Goal: Task Accomplishment & Management: Complete application form

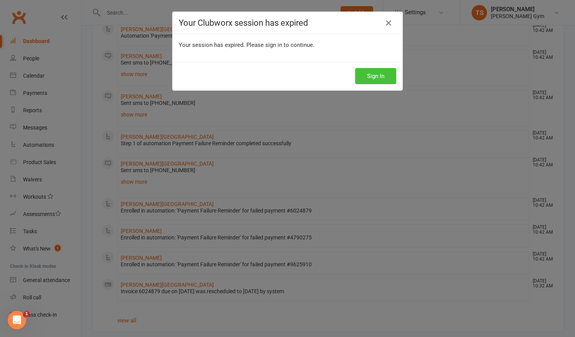
click at [373, 75] on button "Sign In" at bounding box center [375, 76] width 41 height 16
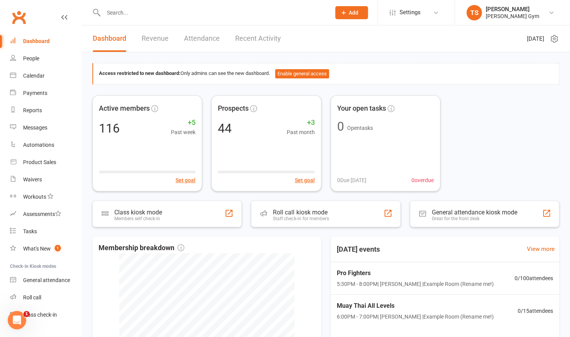
click at [359, 12] on button "Add" at bounding box center [351, 12] width 33 height 13
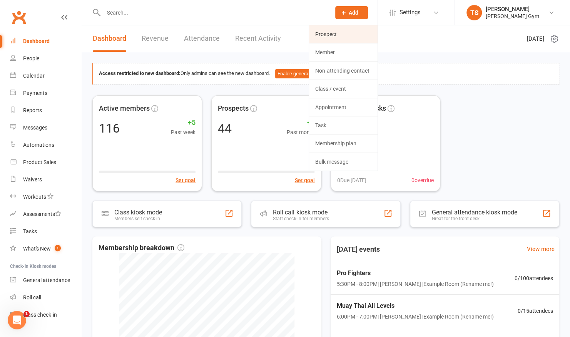
click at [315, 38] on link "Prospect" at bounding box center [343, 34] width 68 height 18
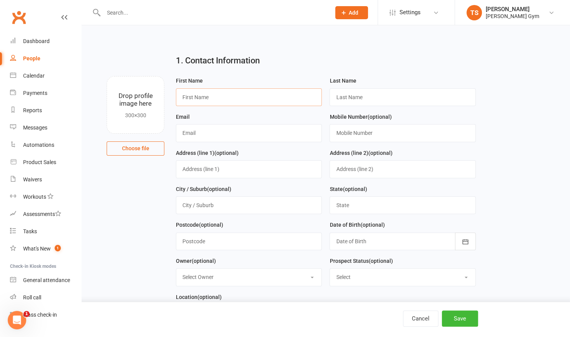
click at [285, 95] on input "text" at bounding box center [249, 97] width 146 height 18
type input "b"
type input "[PERSON_NAME]"
click at [359, 96] on input "text" at bounding box center [402, 97] width 146 height 18
type input "[PERSON_NAME]"
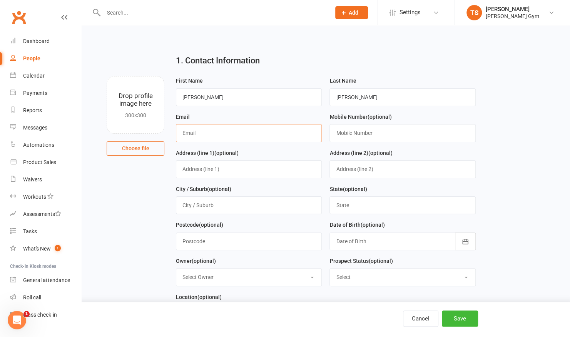
drag, startPoint x: 209, startPoint y: 132, endPoint x: 206, endPoint y: 127, distance: 5.7
click at [206, 127] on input "text" at bounding box center [249, 133] width 146 height 18
type input "[EMAIL_ADDRESS][DOMAIN_NAME]"
click at [398, 133] on input "text" at bounding box center [402, 133] width 146 height 18
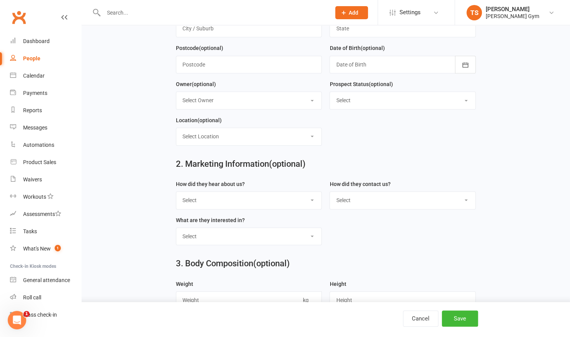
scroll to position [177, 0]
type input "0488302542"
click at [238, 202] on select "Select Google Through A Friend Poster Magazine Walk by Letter Box Drop Facebook" at bounding box center [248, 200] width 145 height 17
select select "Google"
click at [176, 192] on select "Select Google Through A Friend Poster Magazine Walk by Letter Box Drop Facebook" at bounding box center [248, 200] width 145 height 17
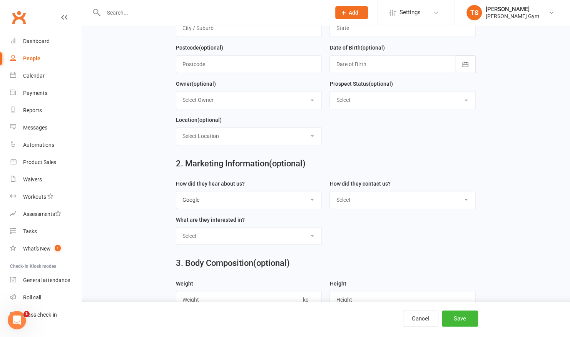
click at [389, 195] on select "Select Phone Email In-Facility" at bounding box center [402, 200] width 145 height 17
select select "Phone"
click at [330, 192] on select "Select Phone Email In-Facility" at bounding box center [402, 200] width 145 height 17
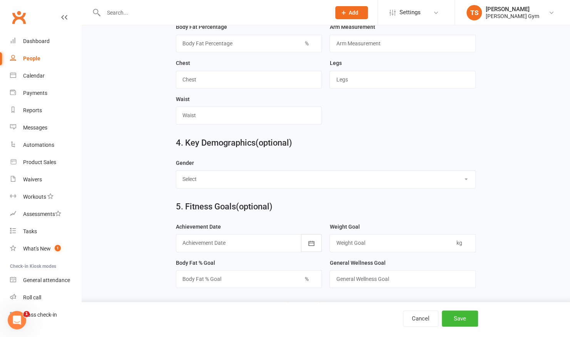
scroll to position [477, 0]
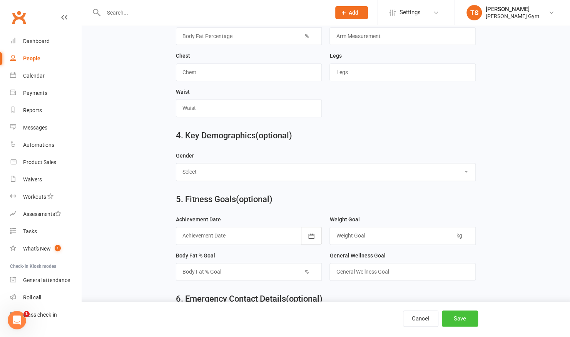
click at [461, 318] on button "Save" at bounding box center [460, 319] width 36 height 16
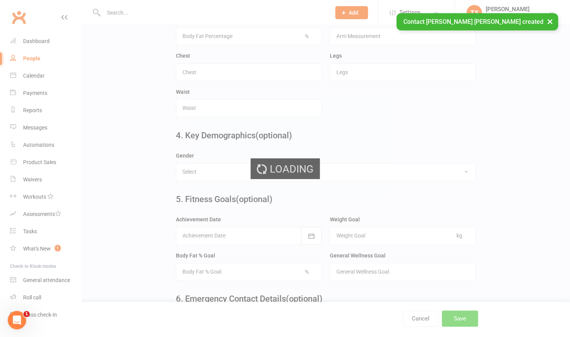
scroll to position [0, 0]
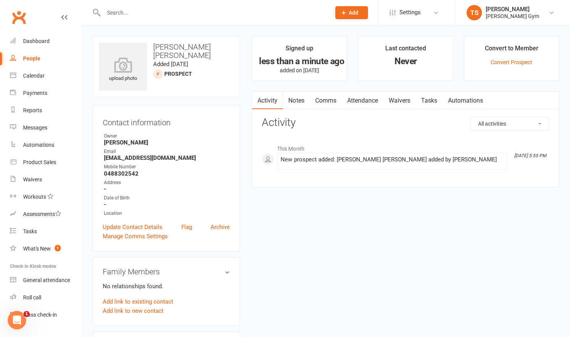
click at [400, 99] on link "Waivers" at bounding box center [399, 101] width 32 height 18
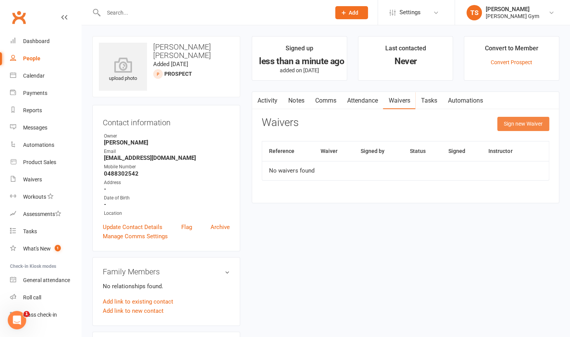
click at [519, 128] on button "Sign new Waiver" at bounding box center [523, 124] width 52 height 14
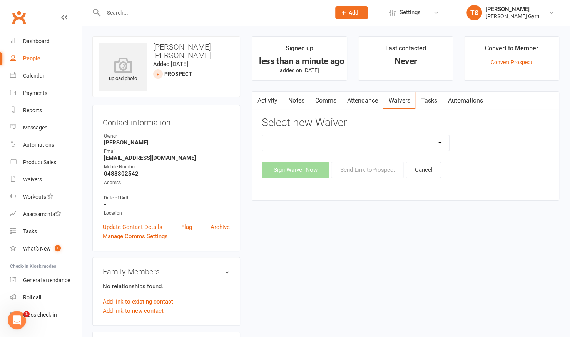
click at [438, 146] on select "3 Per Week, Unlimited, Personal Training and Single Class Waiver Prospects - Si…" at bounding box center [355, 142] width 187 height 15
click at [262, 135] on select "3 Per Week, Unlimited, Personal Training and Single Class Waiver Prospects - Si…" at bounding box center [355, 142] width 187 height 15
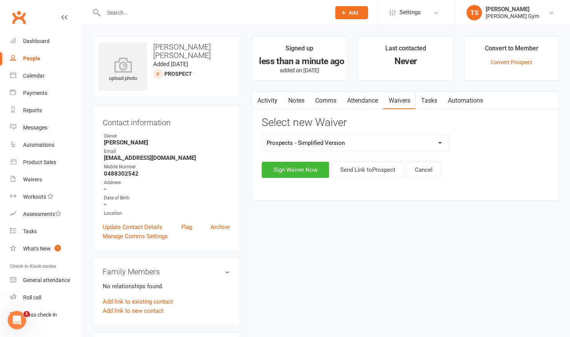
click at [321, 142] on select "3 Per Week, Unlimited, Personal Training and Single Class Waiver Prospects - Si…" at bounding box center [355, 142] width 187 height 15
select select "10731"
click at [262, 135] on select "3 Per Week, Unlimited, Personal Training and Single Class Waiver Prospects - Si…" at bounding box center [355, 142] width 187 height 15
click at [298, 172] on button "Sign Waiver Now" at bounding box center [295, 170] width 67 height 16
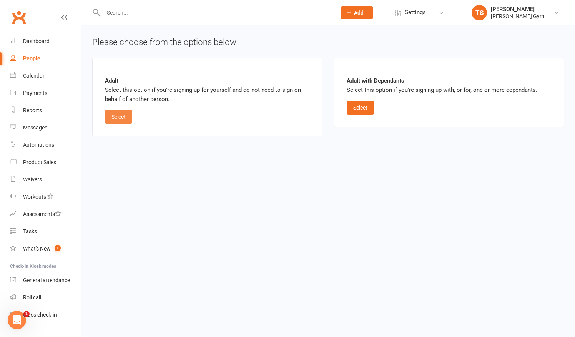
click at [112, 118] on button "Select" at bounding box center [118, 117] width 27 height 14
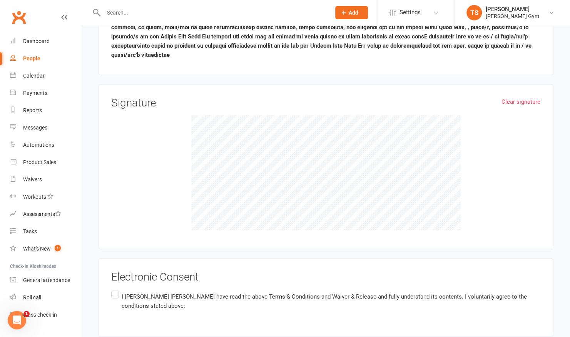
scroll to position [786, 0]
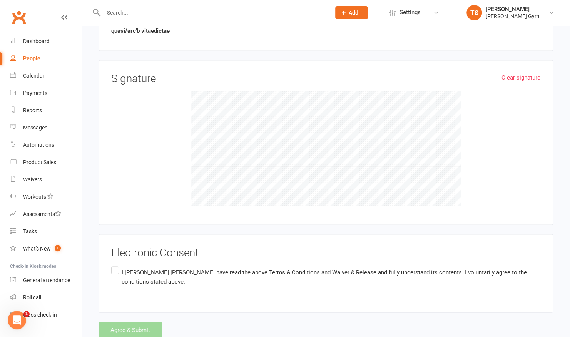
click at [136, 322] on div "Agree & Submit" at bounding box center [325, 330] width 454 height 16
click at [115, 265] on label "I [PERSON_NAME] [PERSON_NAME] have read the above Terms & Conditions and Waiver…" at bounding box center [325, 277] width 429 height 24
click at [115, 265] on input "I [PERSON_NAME] [PERSON_NAME] have read the above Terms & Conditions and Waiver…" at bounding box center [113, 265] width 5 height 0
click at [119, 322] on button "Agree & Submit" at bounding box center [129, 330] width 63 height 16
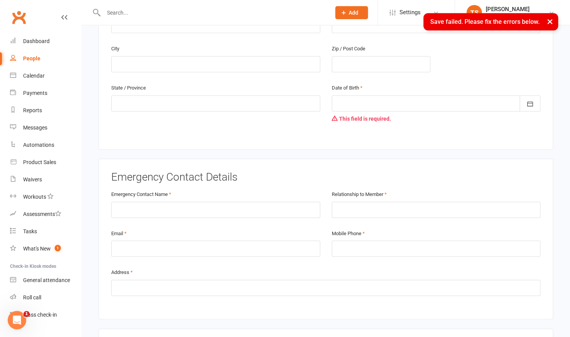
scroll to position [257, 0]
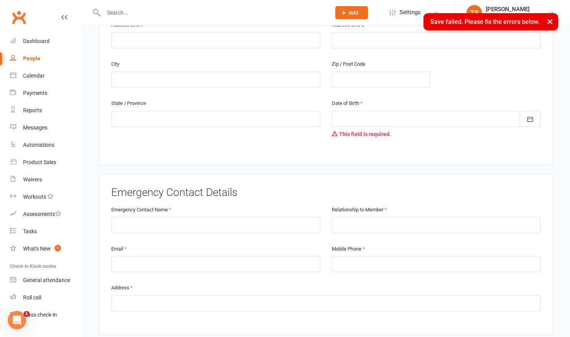
click at [390, 111] on div at bounding box center [436, 119] width 209 height 16
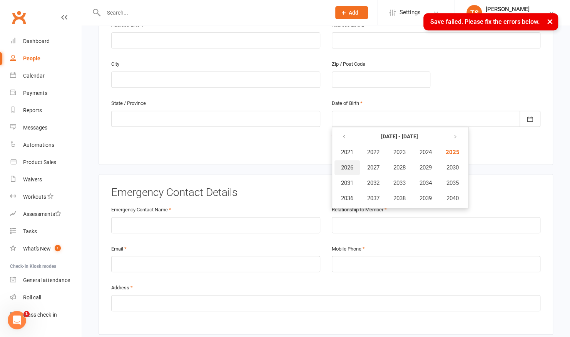
click at [344, 160] on button "2026" at bounding box center [346, 167] width 25 height 15
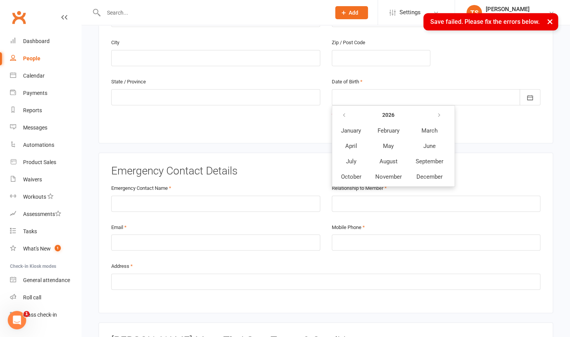
scroll to position [279, 0]
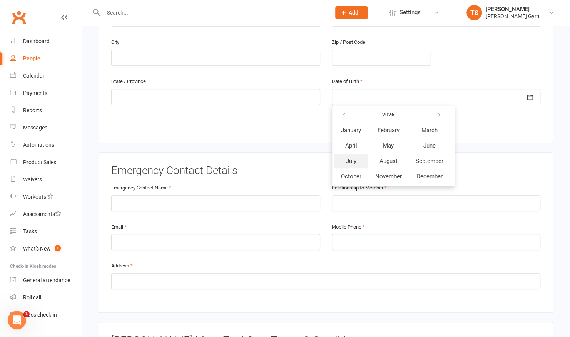
click at [348, 155] on button "July" at bounding box center [350, 161] width 33 height 15
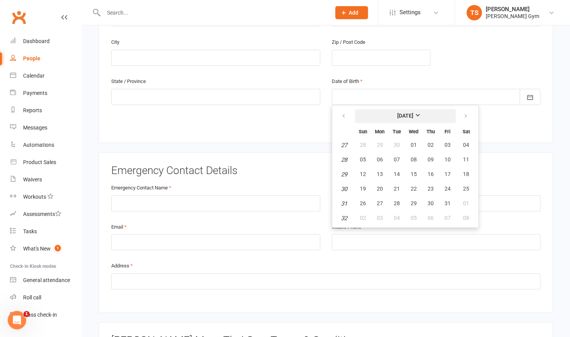
click at [425, 109] on button "[DATE]" at bounding box center [405, 116] width 101 height 14
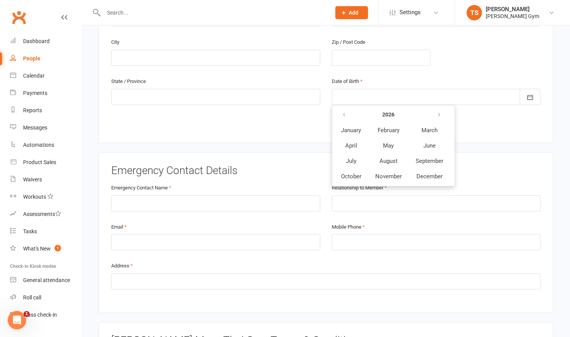
click at [425, 108] on th at bounding box center [429, 115] width 41 height 15
click at [439, 112] on icon "button" at bounding box center [438, 115] width 5 height 6
click at [389, 112] on strong "2028" at bounding box center [388, 115] width 12 height 6
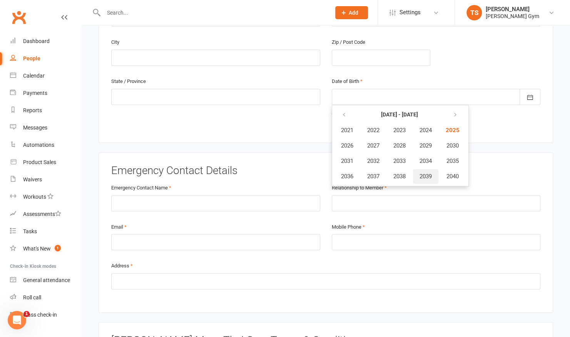
click at [426, 173] on span "2039" at bounding box center [425, 176] width 12 height 7
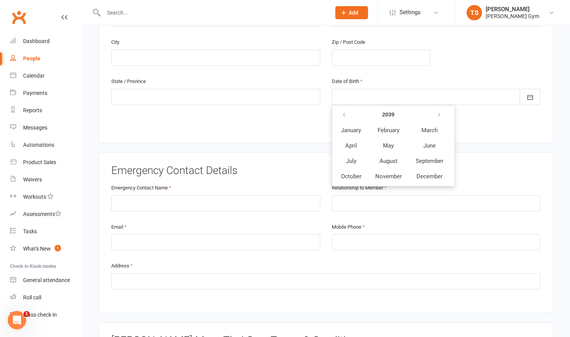
click at [491, 108] on div "Date of Birth [DATE] February March April May June July August September Octobe…" at bounding box center [436, 104] width 220 height 54
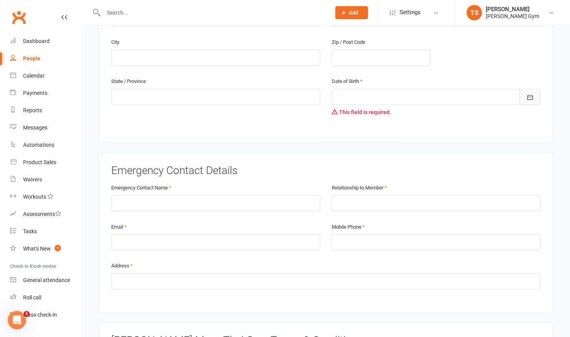
click at [530, 95] on icon "button" at bounding box center [530, 97] width 6 height 5
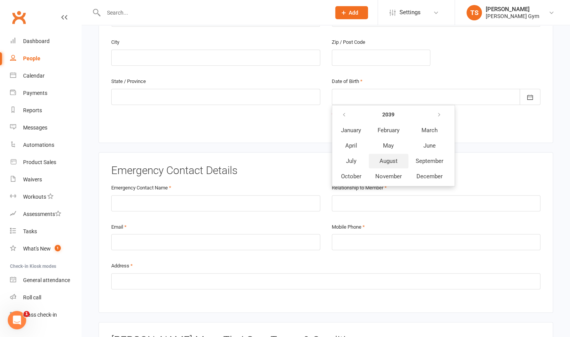
click at [380, 158] on span "August" at bounding box center [388, 161] width 18 height 7
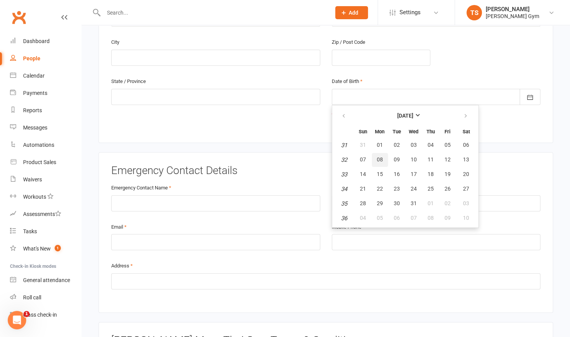
click at [380, 157] on span "08" at bounding box center [380, 160] width 6 height 6
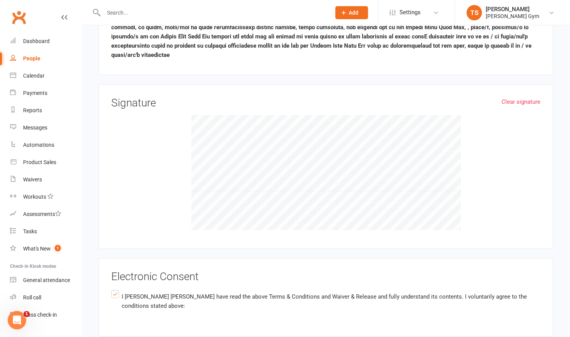
scroll to position [800, 0]
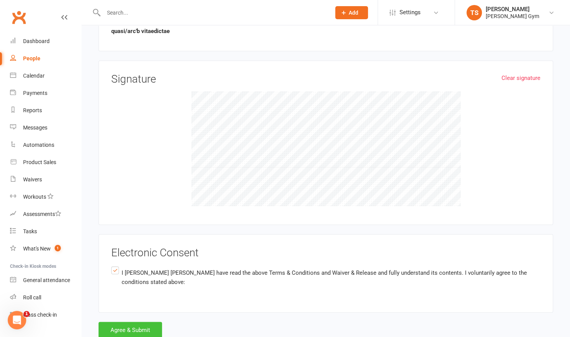
click at [128, 322] on button "Agree & Submit" at bounding box center [129, 330] width 63 height 16
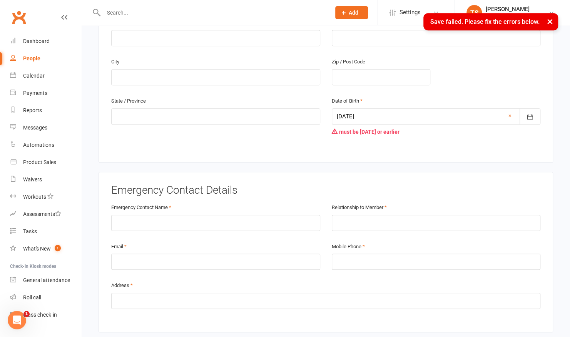
scroll to position [257, 0]
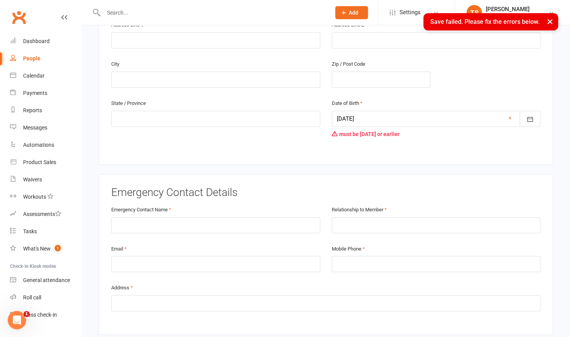
click at [399, 111] on div at bounding box center [436, 119] width 209 height 16
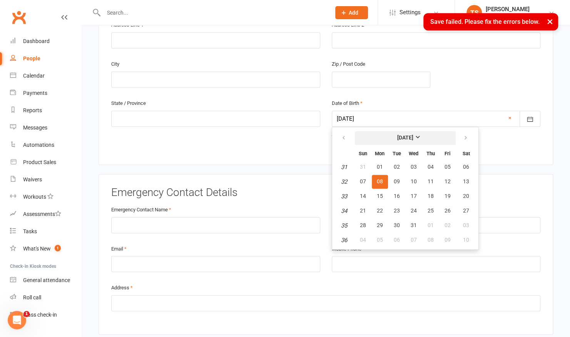
click at [413, 135] on strong "[DATE]" at bounding box center [405, 138] width 16 height 6
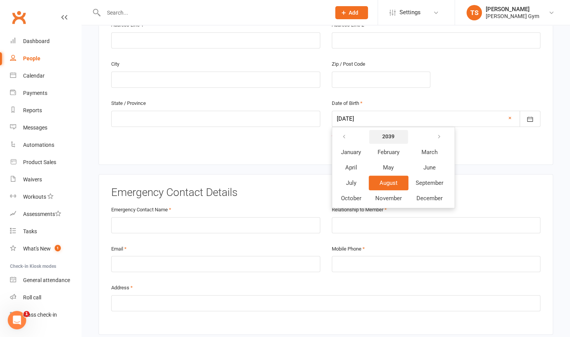
click at [396, 130] on button "2039" at bounding box center [388, 137] width 39 height 14
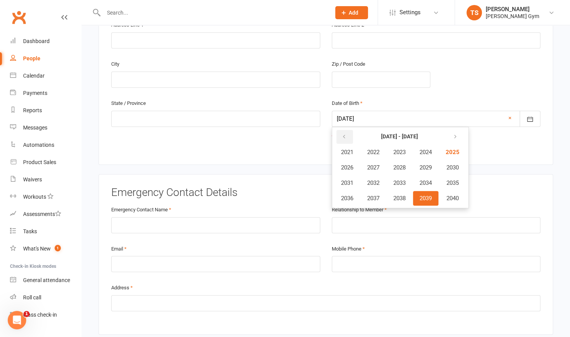
click at [348, 130] on button "button" at bounding box center [344, 137] width 17 height 14
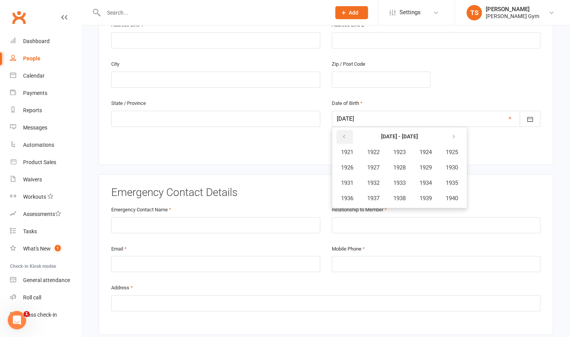
click at [348, 130] on button "button" at bounding box center [344, 137] width 17 height 14
click at [462, 130] on button "button" at bounding box center [454, 137] width 17 height 14
click at [393, 133] on strong "[DATE] - [DATE]" at bounding box center [399, 136] width 37 height 6
click at [399, 133] on strong "[DATE] - [DATE]" at bounding box center [399, 136] width 37 height 6
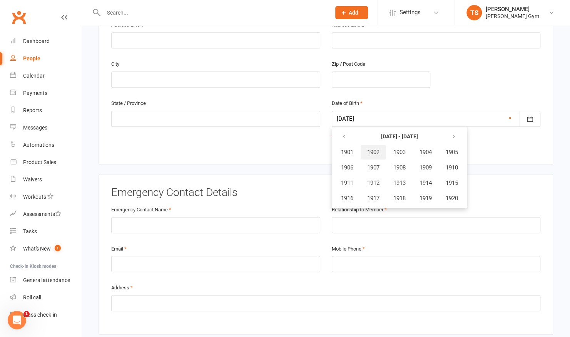
click at [377, 145] on button "1902" at bounding box center [372, 152] width 25 height 15
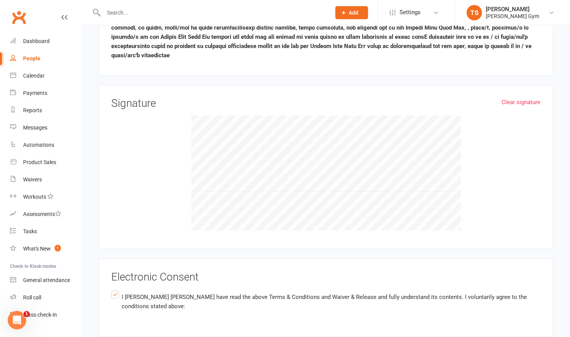
scroll to position [800, 0]
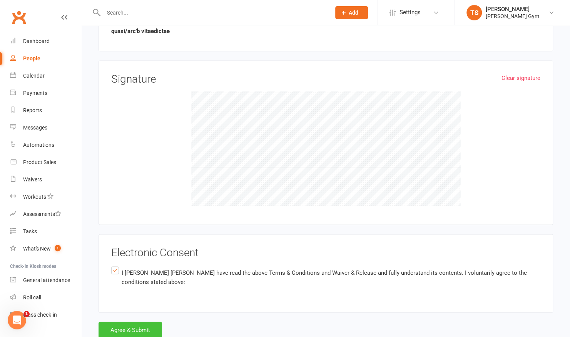
click at [119, 322] on button "Agree & Submit" at bounding box center [129, 330] width 63 height 16
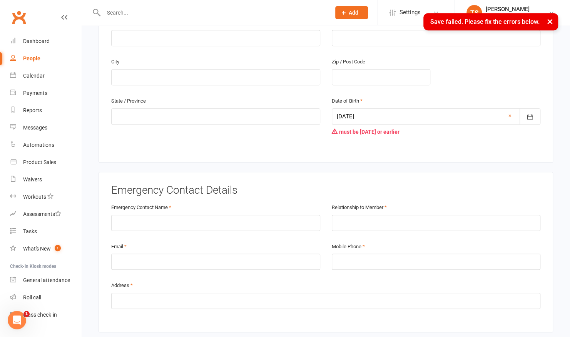
scroll to position [257, 0]
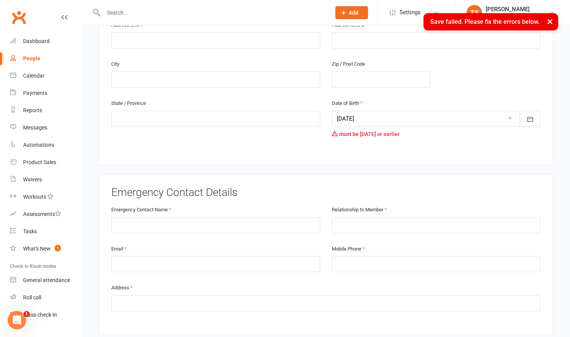
click at [389, 115] on div at bounding box center [436, 119] width 209 height 16
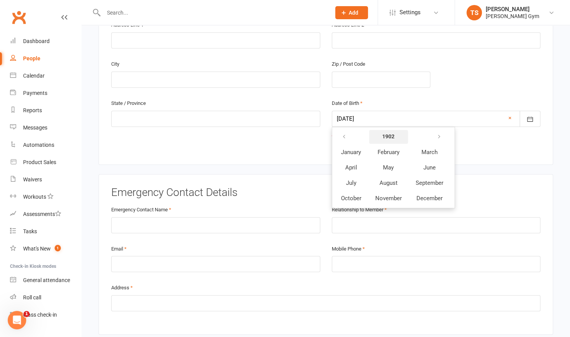
click at [381, 130] on button "1902" at bounding box center [388, 137] width 39 height 14
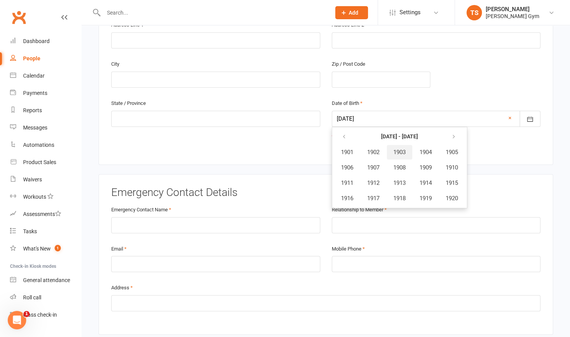
click at [402, 145] on button "1903" at bounding box center [399, 152] width 25 height 15
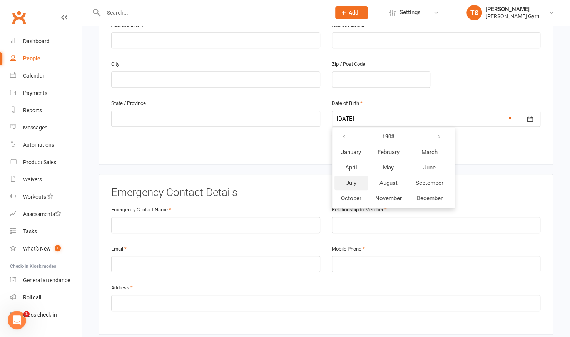
click at [346, 180] on span "July" at bounding box center [351, 183] width 10 height 7
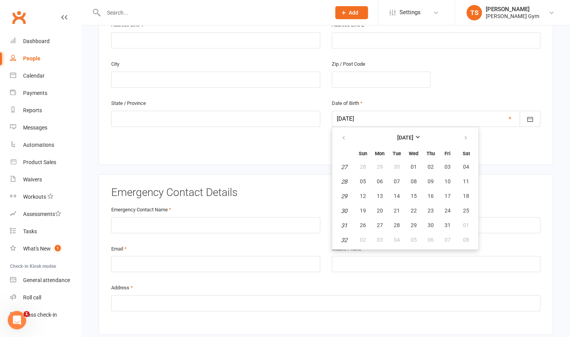
click at [346, 178] on em "28" at bounding box center [344, 181] width 6 height 7
click at [344, 178] on em "28" at bounding box center [344, 181] width 6 height 7
click at [409, 160] on button "01" at bounding box center [413, 167] width 16 height 14
type input "[DATE]"
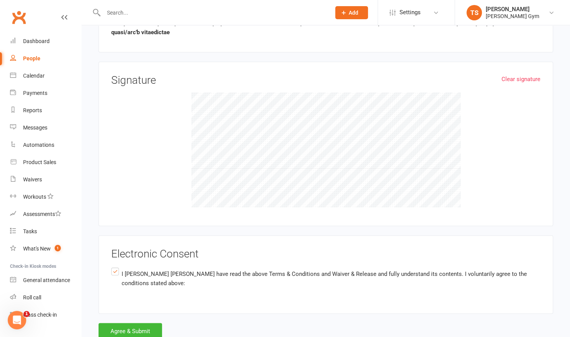
scroll to position [800, 0]
click at [138, 322] on button "Agree & Submit" at bounding box center [129, 330] width 63 height 16
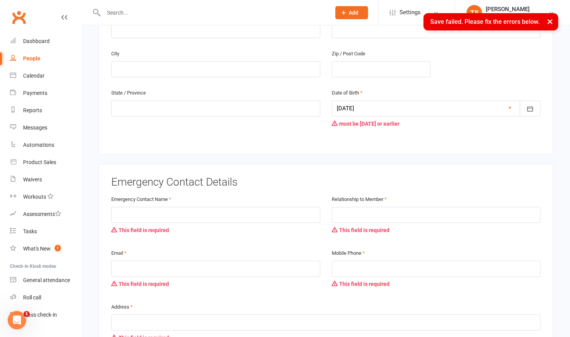
scroll to position [257, 0]
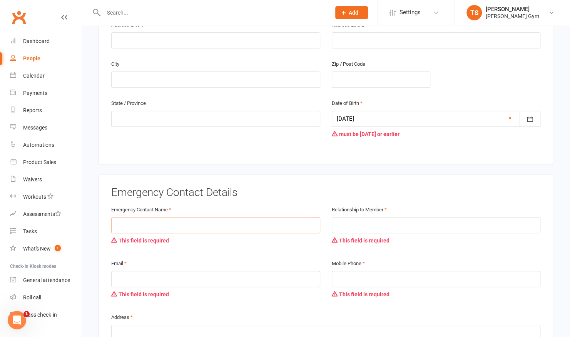
click at [272, 217] on input "text" at bounding box center [215, 225] width 209 height 16
click at [344, 217] on input "text" at bounding box center [436, 225] width 209 height 16
click at [269, 217] on input "text" at bounding box center [215, 225] width 209 height 16
click at [254, 217] on input "t" at bounding box center [215, 225] width 209 height 16
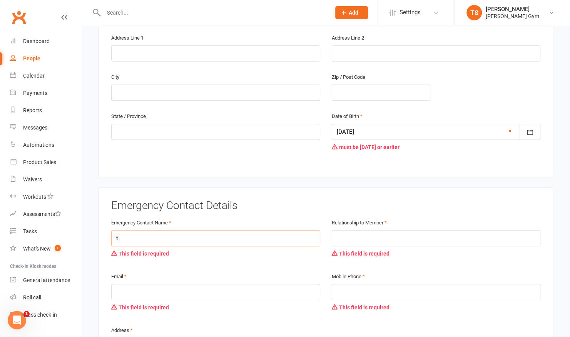
scroll to position [244, 0]
click at [224, 231] on input "t" at bounding box center [215, 239] width 209 height 16
type input "t"
click at [372, 124] on div at bounding box center [436, 132] width 209 height 16
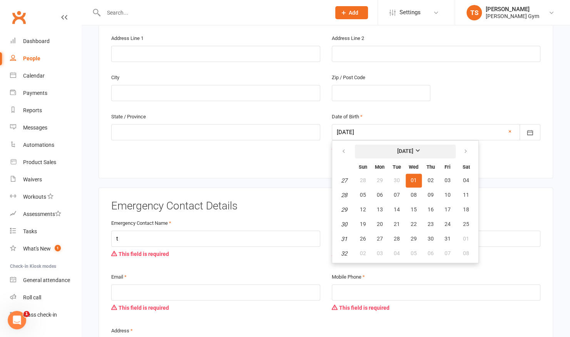
click at [416, 145] on button "[DATE]" at bounding box center [405, 152] width 101 height 14
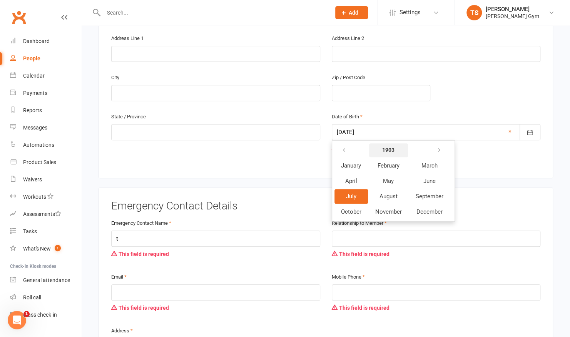
click at [401, 143] on button "1903" at bounding box center [388, 150] width 39 height 14
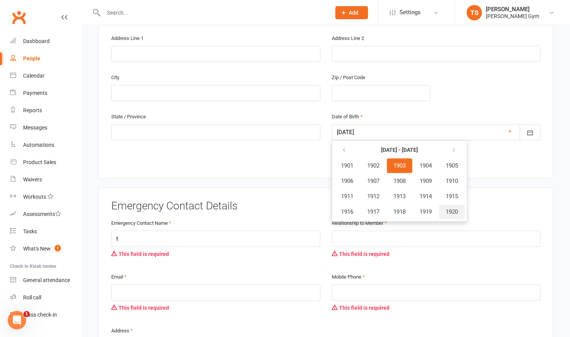
click at [454, 208] on span "1920" at bounding box center [451, 211] width 12 height 7
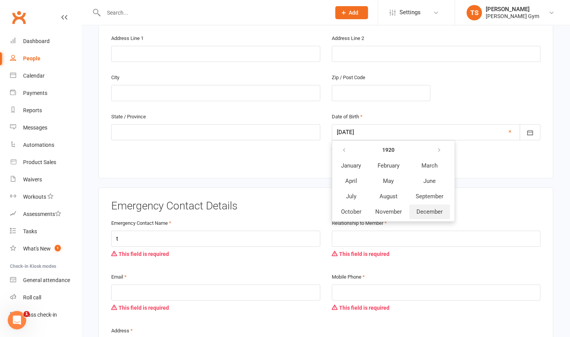
click at [434, 208] on span "December" at bounding box center [429, 211] width 26 height 7
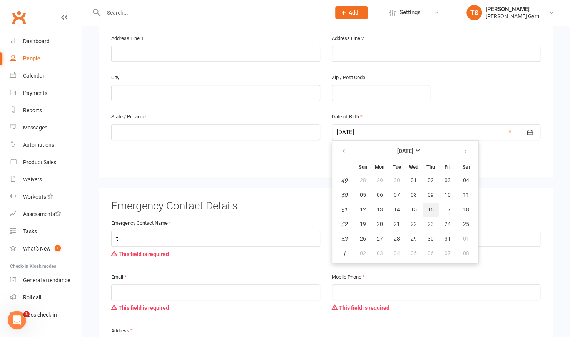
click at [428, 207] on span "16" at bounding box center [430, 210] width 6 height 6
type input "[DATE]"
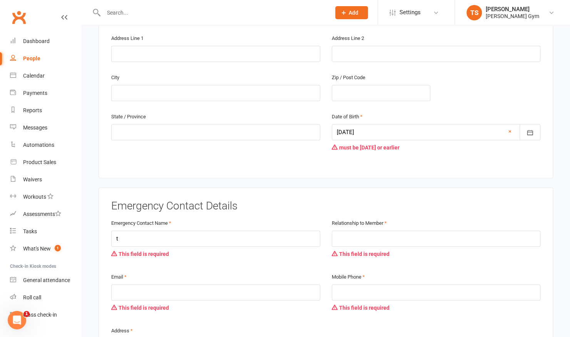
click at [143, 256] on div "Emergency Contact Name t This field is required" at bounding box center [215, 245] width 220 height 54
click at [137, 231] on input "t" at bounding box center [215, 239] width 209 height 16
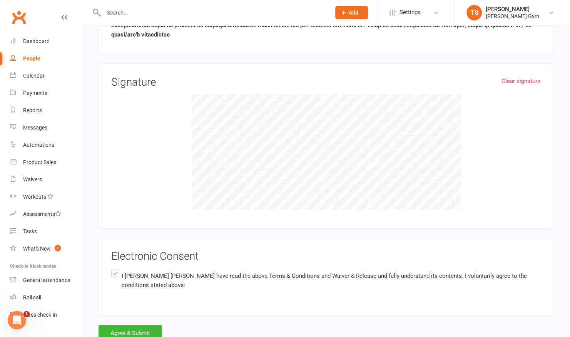
scroll to position [845, 0]
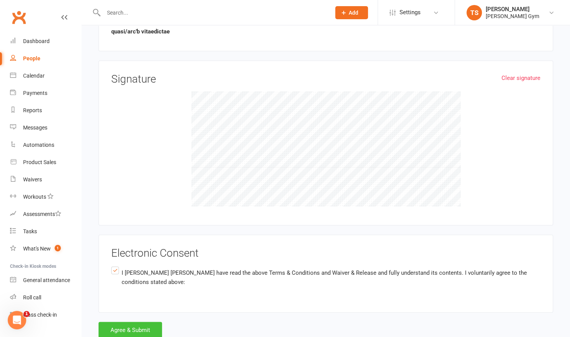
click at [127, 322] on button "Agree & Submit" at bounding box center [129, 330] width 63 height 16
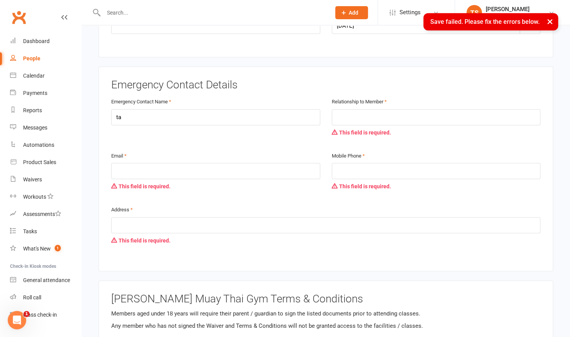
scroll to position [349, 0]
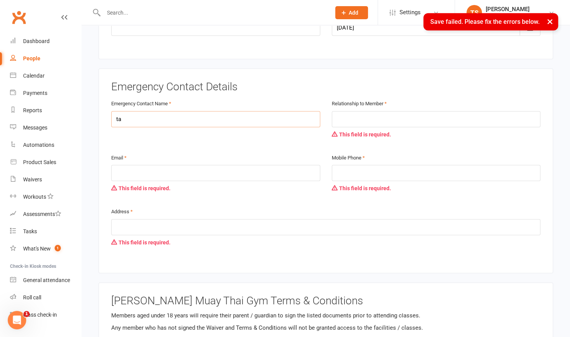
click at [262, 111] on input "ta" at bounding box center [215, 119] width 209 height 16
type input "t"
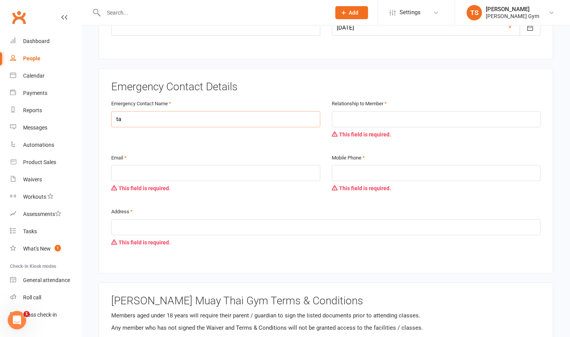
click at [262, 111] on input "ta" at bounding box center [215, 119] width 209 height 16
type input "t"
click at [365, 111] on input "text" at bounding box center [436, 119] width 209 height 16
click at [359, 111] on input "text" at bounding box center [436, 119] width 209 height 16
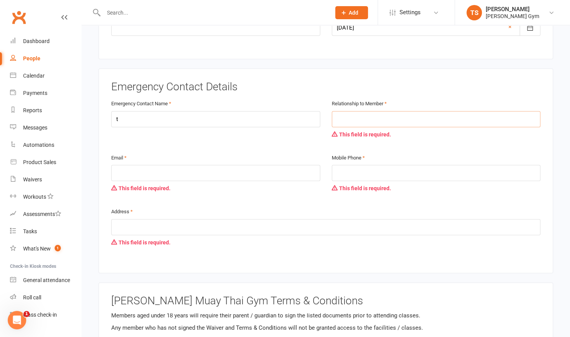
type input "Brother"
type input "[STREET_ADDRESS][PERSON_NAME]"
type input "[PERSON_NAME]"
type input "3186"
type input "VIC"
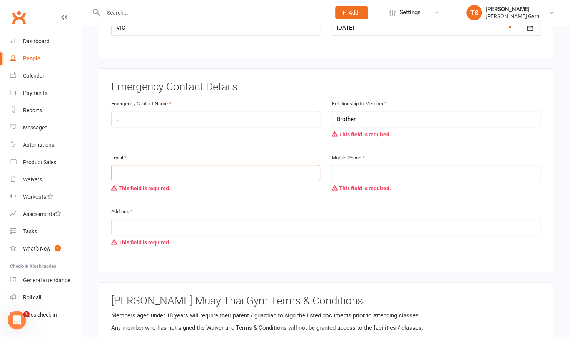
type input "[EMAIL_ADDRESS][DOMAIN_NAME]"
type input "0431262803"
type input "[STREET_ADDRESS][PERSON_NAME]"
click at [376, 111] on input "Brother" at bounding box center [436, 119] width 209 height 16
click at [372, 111] on input "Brother" at bounding box center [436, 119] width 209 height 16
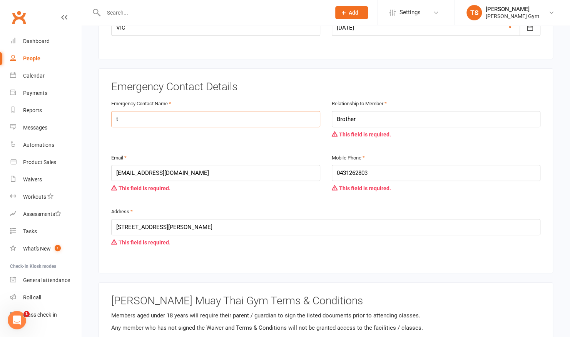
click at [296, 111] on input "t" at bounding box center [215, 119] width 209 height 16
click at [353, 115] on input "Brother" at bounding box center [436, 119] width 209 height 16
click at [359, 112] on input "Bror" at bounding box center [436, 119] width 209 height 16
type input "B"
click at [314, 111] on input "t" at bounding box center [215, 119] width 209 height 16
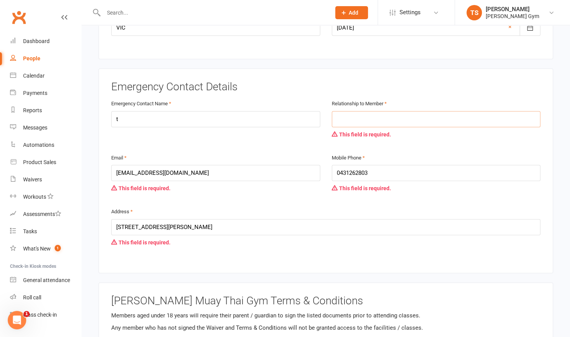
click at [351, 115] on input "text" at bounding box center [436, 119] width 209 height 16
click at [412, 111] on input "text" at bounding box center [436, 119] width 209 height 16
click at [198, 111] on input "t" at bounding box center [215, 119] width 209 height 16
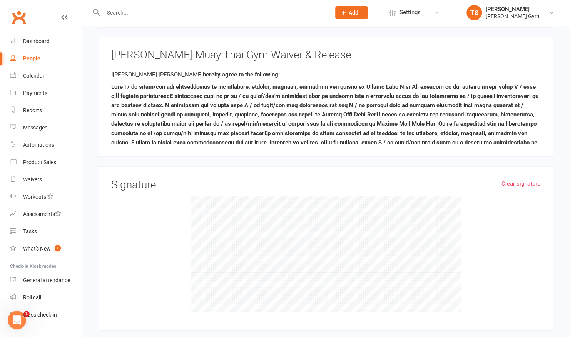
scroll to position [830, 0]
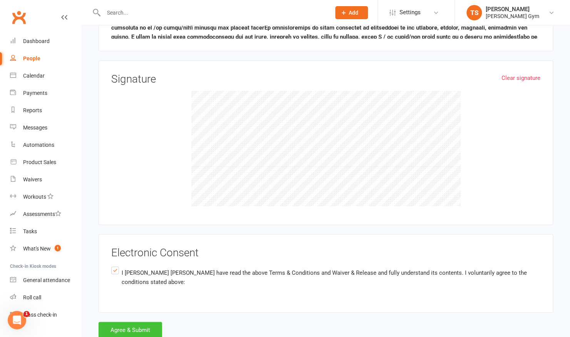
click at [124, 322] on button "Agree & Submit" at bounding box center [129, 330] width 63 height 16
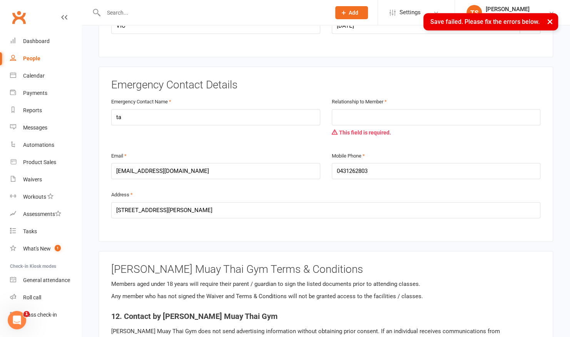
scroll to position [349, 0]
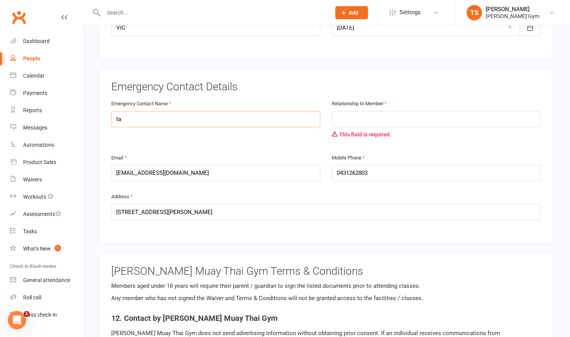
click at [228, 111] on input "ta" at bounding box center [215, 119] width 209 height 16
type input "t"
click at [186, 165] on input "[EMAIL_ADDRESS][DOMAIN_NAME]" at bounding box center [215, 173] width 209 height 16
type input "d"
click at [396, 168] on input "0431262803" at bounding box center [436, 173] width 209 height 16
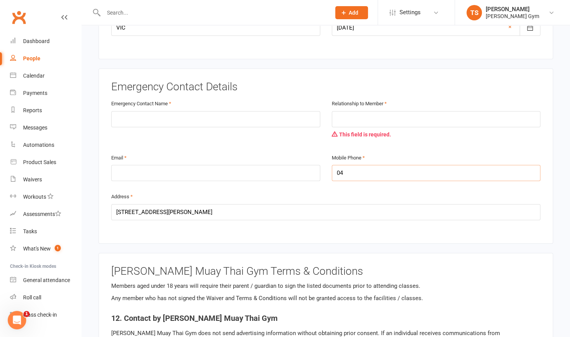
type input "0"
click at [162, 111] on input "text" at bounding box center [215, 119] width 209 height 16
click at [226, 111] on input "text" at bounding box center [215, 119] width 209 height 16
click at [226, 111] on input "ta" at bounding box center [215, 119] width 209 height 16
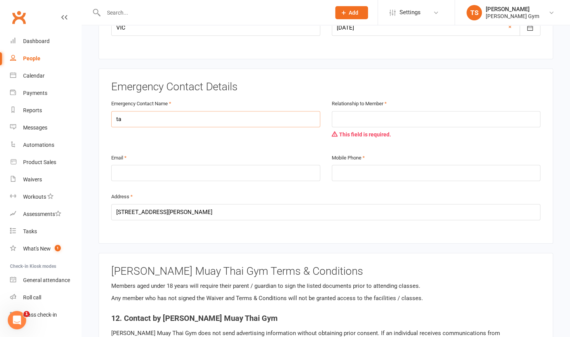
type input "t"
click at [178, 111] on input "text" at bounding box center [215, 119] width 209 height 16
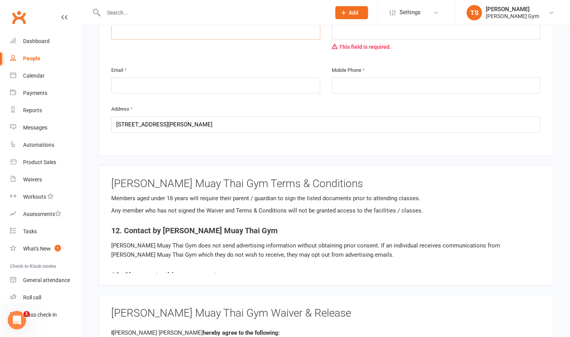
scroll to position [437, 0]
click at [201, 116] on input "[STREET_ADDRESS][PERSON_NAME]" at bounding box center [325, 124] width 429 height 16
type input "3"
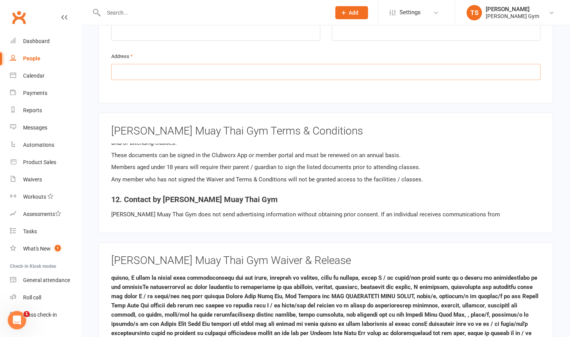
scroll to position [1471, 0]
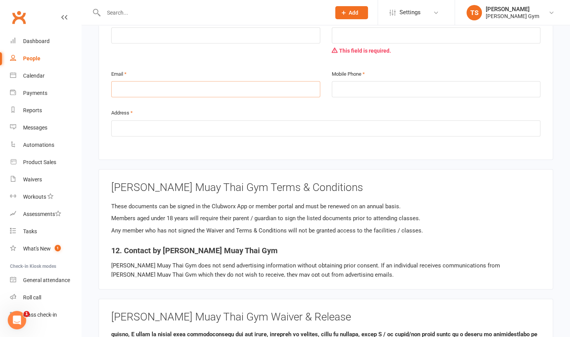
click at [174, 81] on input "email" at bounding box center [215, 89] width 209 height 16
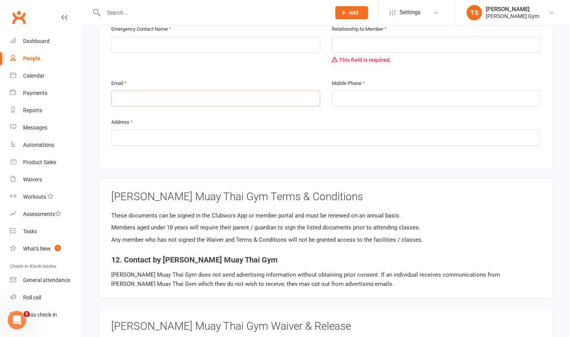
scroll to position [423, 0]
click at [163, 91] on input "email" at bounding box center [215, 99] width 209 height 16
type input "[EMAIL_ADDRESS][DOMAIN_NAME]"
type input "0410464797"
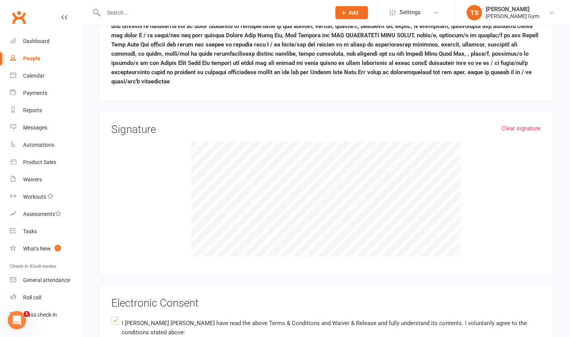
scroll to position [800, 0]
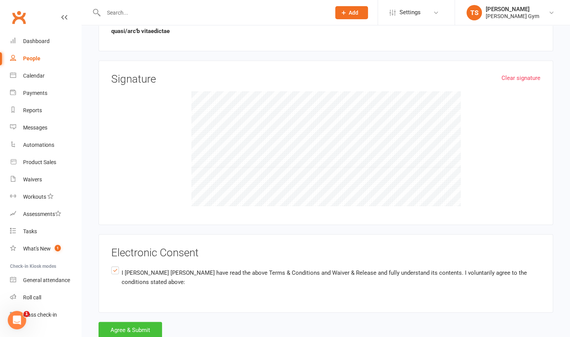
click at [134, 322] on button "Agree & Submit" at bounding box center [129, 330] width 63 height 16
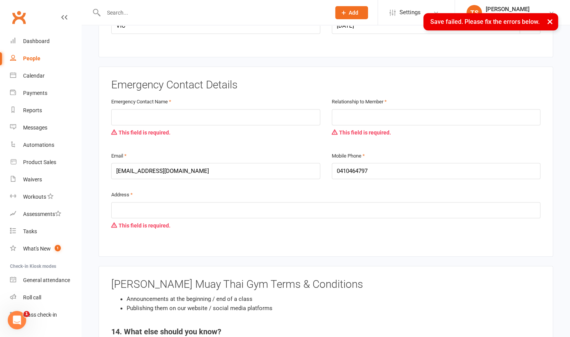
scroll to position [349, 0]
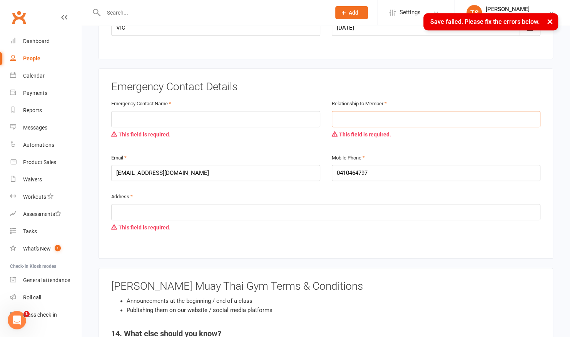
click at [381, 111] on input "text" at bounding box center [436, 119] width 209 height 16
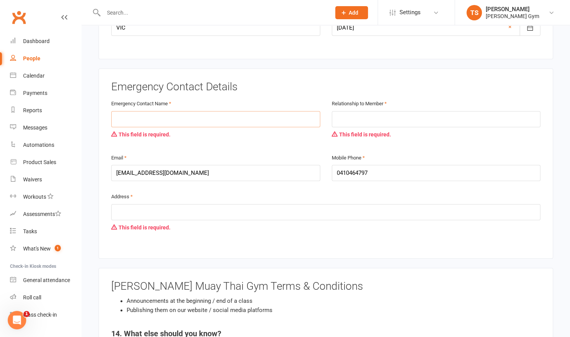
click at [261, 111] on input "text" at bounding box center [215, 119] width 209 height 16
type input "tals"
click at [368, 111] on input "text" at bounding box center [436, 119] width 209 height 16
type input "sister"
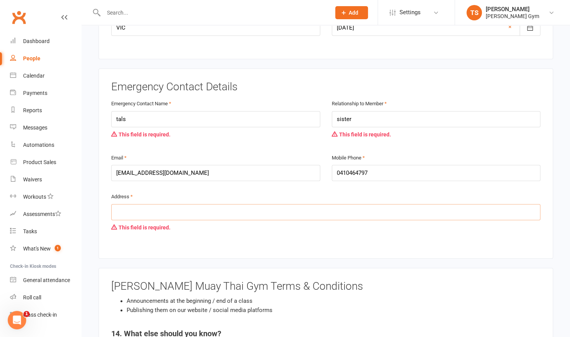
click at [227, 204] on input "text" at bounding box center [325, 212] width 429 height 16
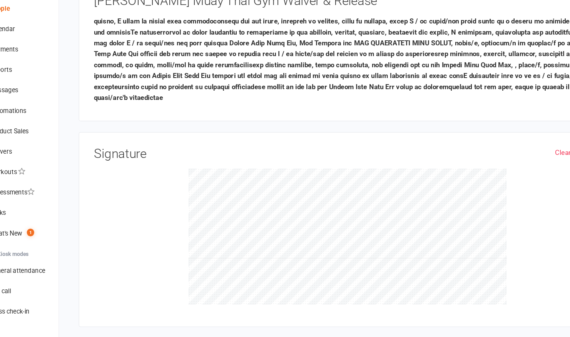
scroll to position [815, 0]
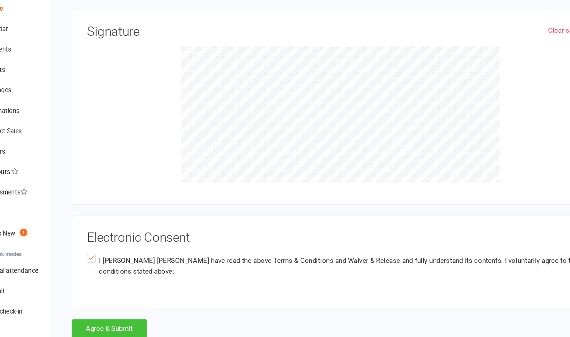
click at [148, 322] on button "Agree & Submit" at bounding box center [129, 330] width 63 height 16
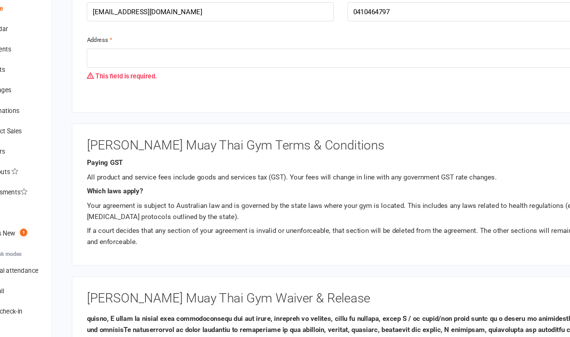
scroll to position [425, 0]
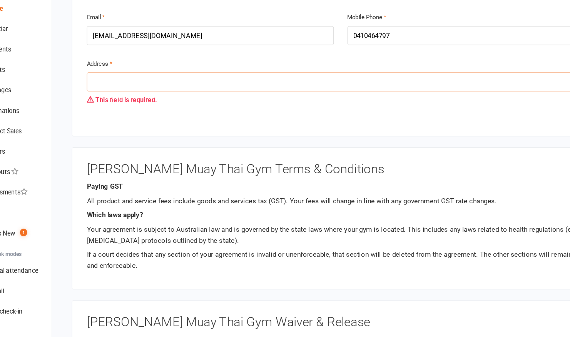
click at [158, 113] on input "text" at bounding box center [325, 121] width 429 height 16
click at [176, 113] on input "station st" at bounding box center [325, 121] width 429 height 16
click at [116, 113] on input "station st" at bounding box center [325, 121] width 429 height 16
click at [116, 113] on input "23station st" at bounding box center [325, 121] width 429 height 16
click at [152, 113] on input "23station st" at bounding box center [325, 121] width 429 height 16
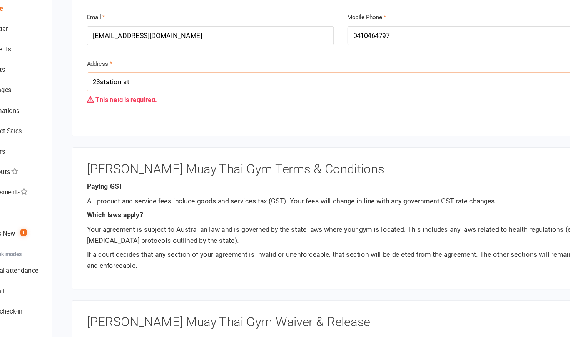
click at [123, 113] on input "23station st" at bounding box center [325, 121] width 429 height 16
click at [177, 113] on input "[STREET_ADDRESS]" at bounding box center [325, 121] width 429 height 16
click at [206, 113] on input "[STREET_ADDRESS]" at bounding box center [325, 121] width 429 height 16
type input "[STREET_ADDRESS]"
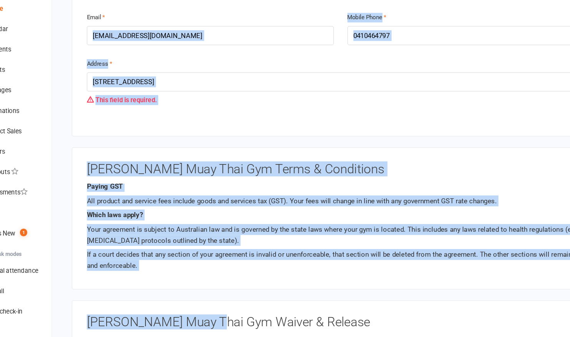
drag, startPoint x: 297, startPoint y: 87, endPoint x: 205, endPoint y: 325, distance: 255.6
click at [205, 325] on main "[PERSON_NAME] Muay Thai Gym 34 106 577 045 p: 0424705983 [EMAIL_ADDRESS][DOMAIN…" at bounding box center [325, 182] width 467 height 1062
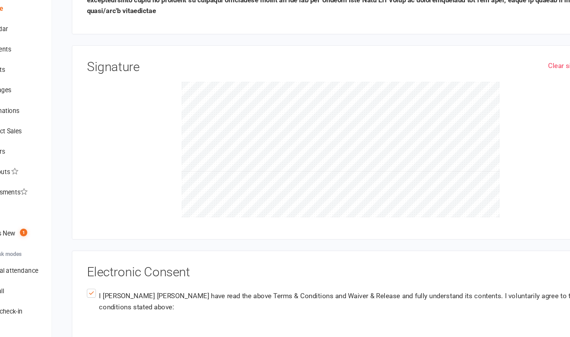
scroll to position [800, 0]
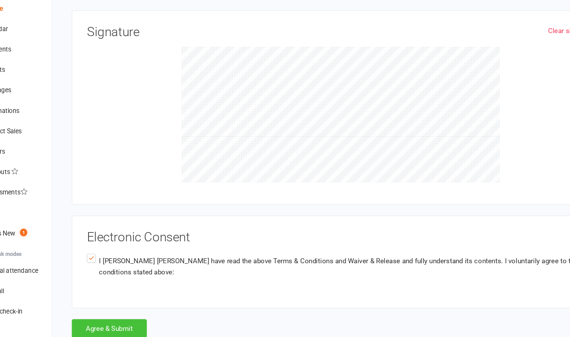
click at [140, 322] on button "Agree & Submit" at bounding box center [129, 330] width 63 height 16
